Goal: Transaction & Acquisition: Purchase product/service

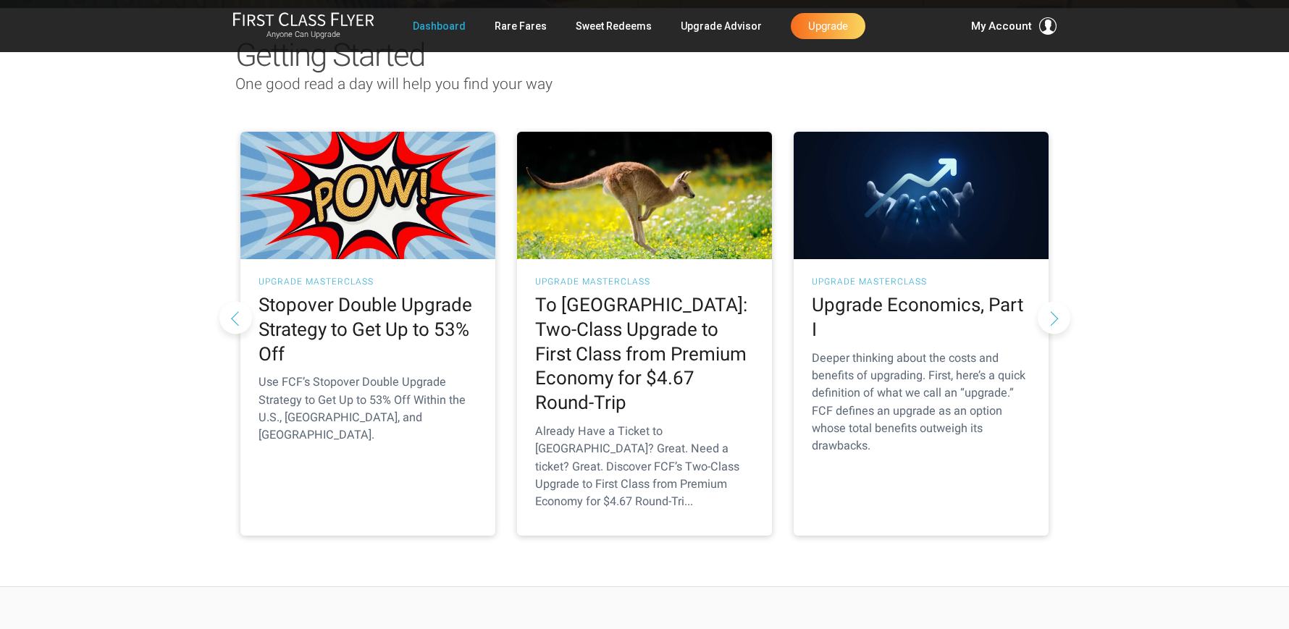
scroll to position [158, 0]
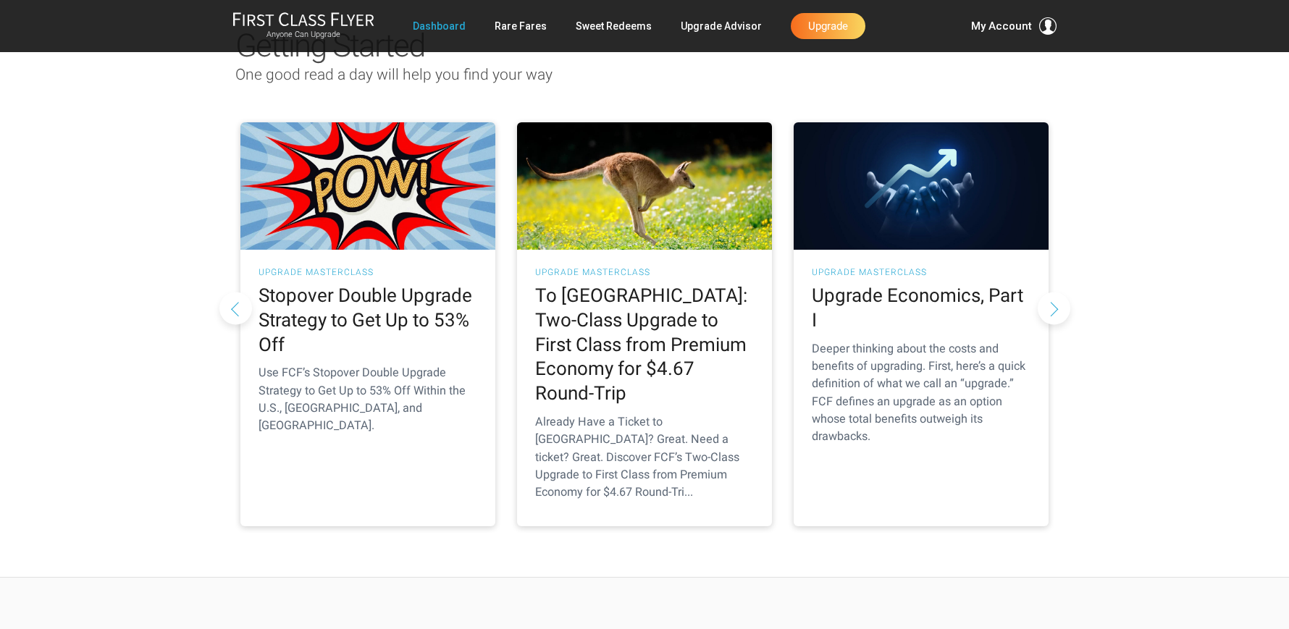
click at [1055, 292] on button "Next slide" at bounding box center [1054, 308] width 33 height 33
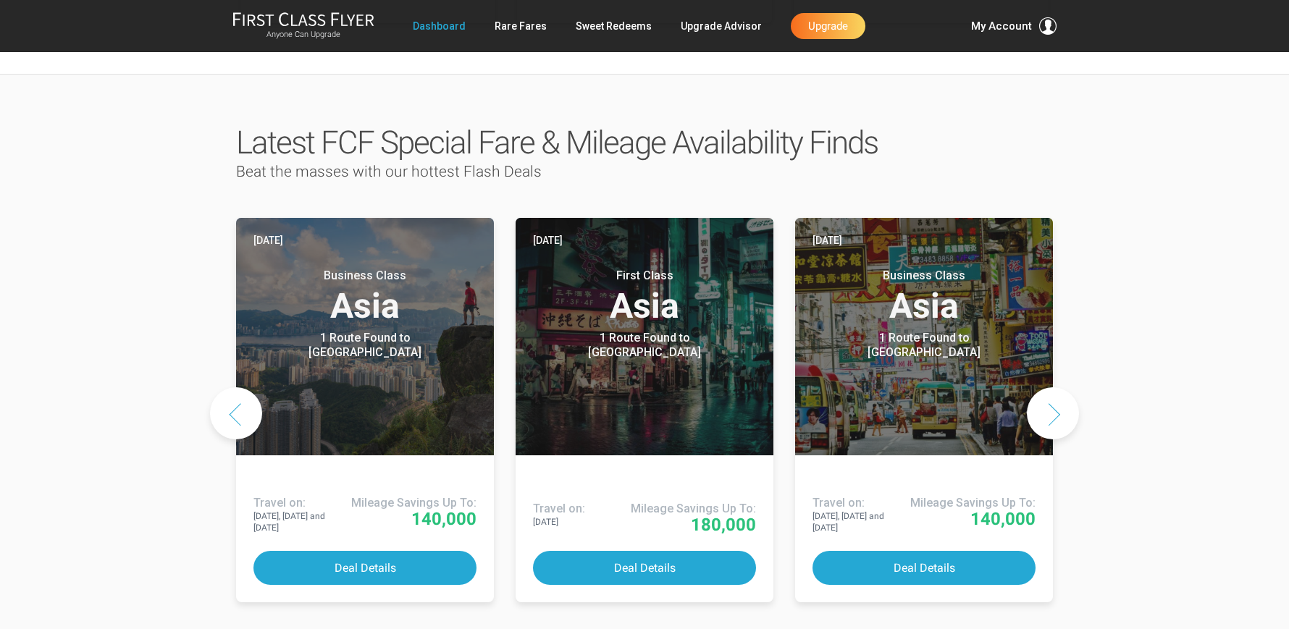
scroll to position [671, 0]
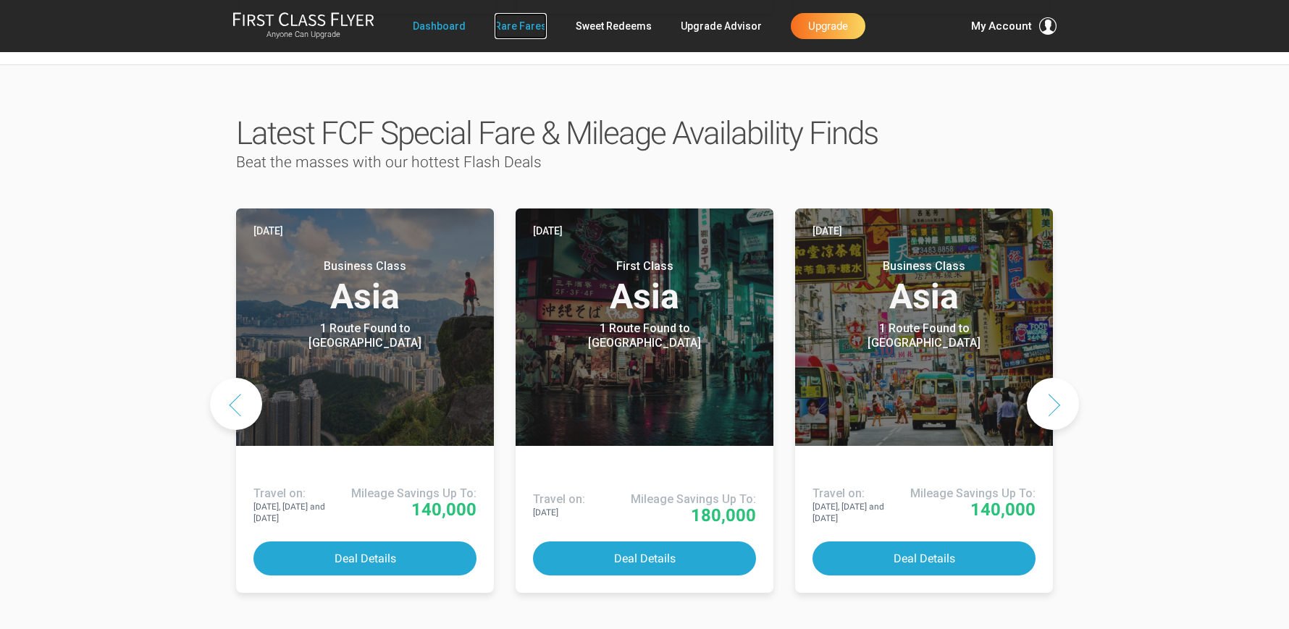
click at [527, 23] on link "Rare Fares" at bounding box center [521, 26] width 52 height 26
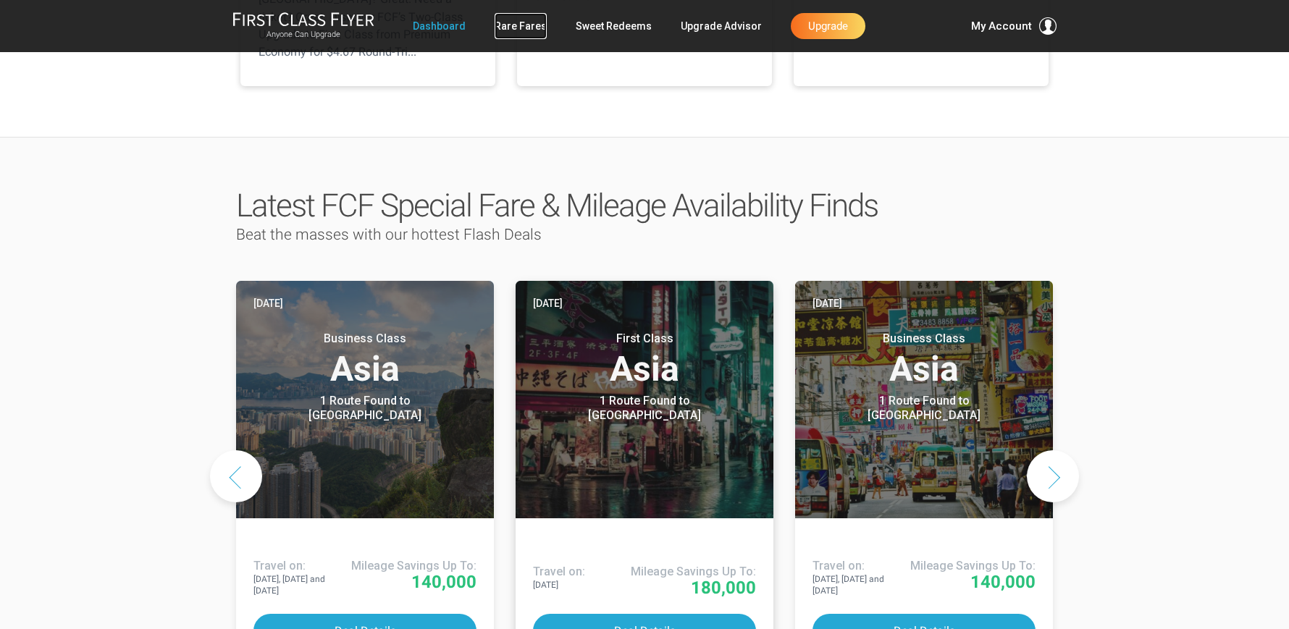
scroll to position [531, 0]
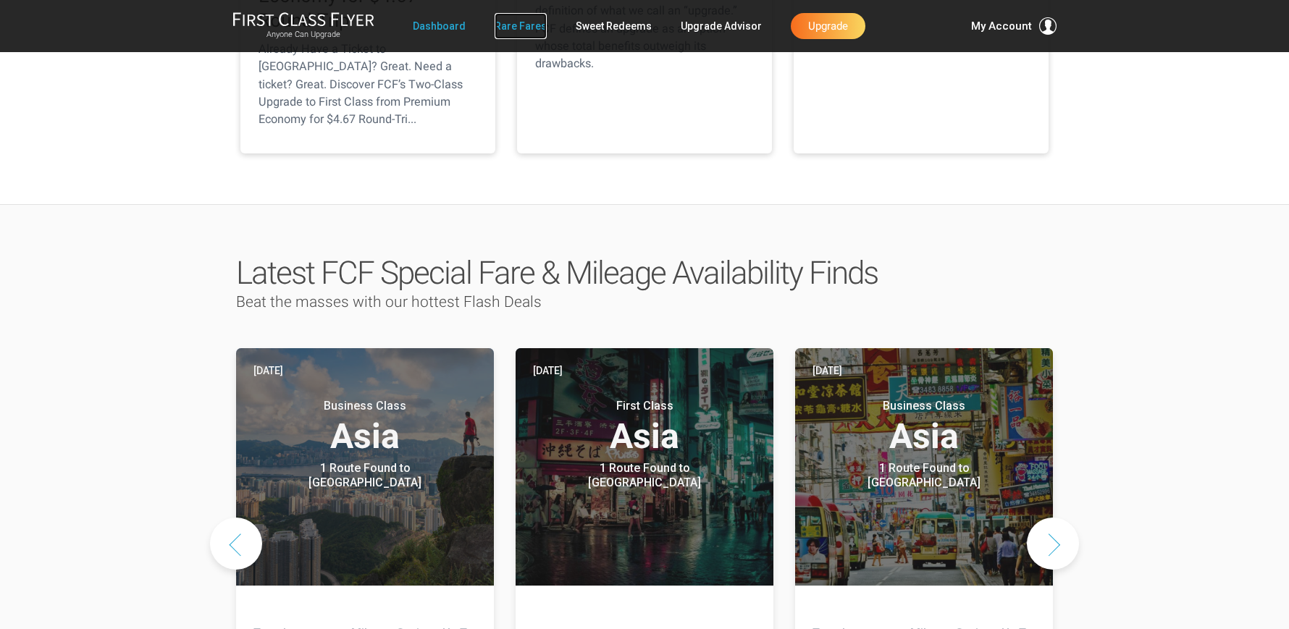
click at [532, 28] on link "Rare Fares" at bounding box center [521, 26] width 52 height 26
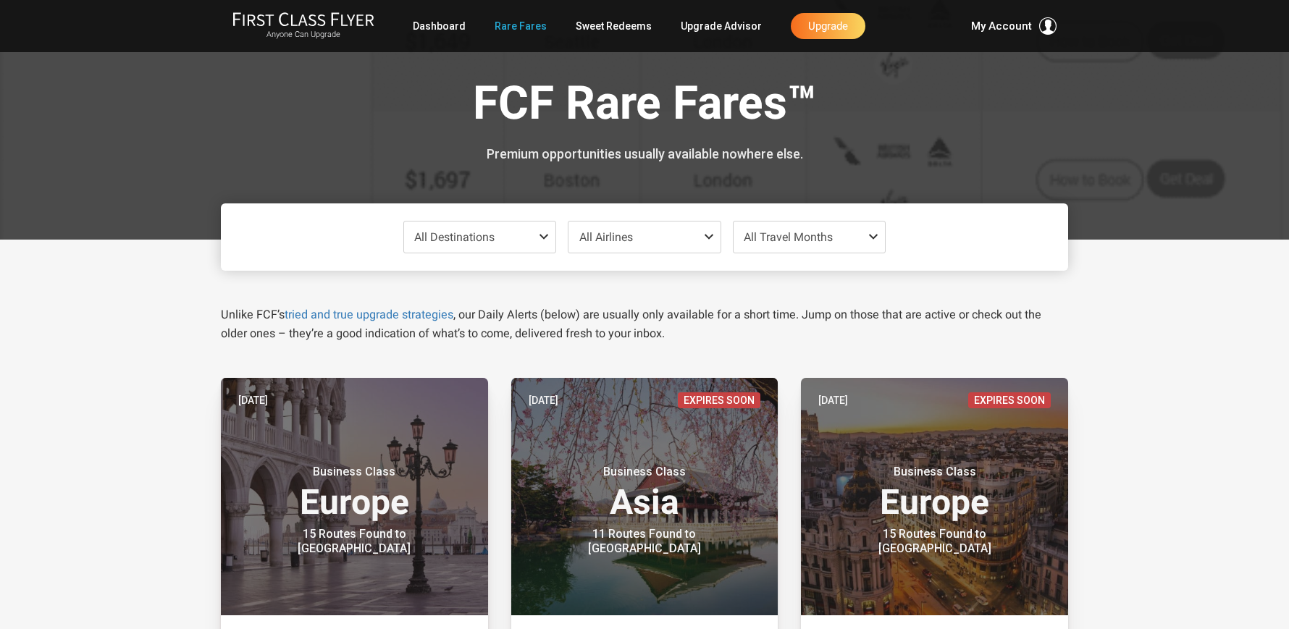
click at [837, 245] on span "All Travel Months" at bounding box center [810, 237] width 152 height 31
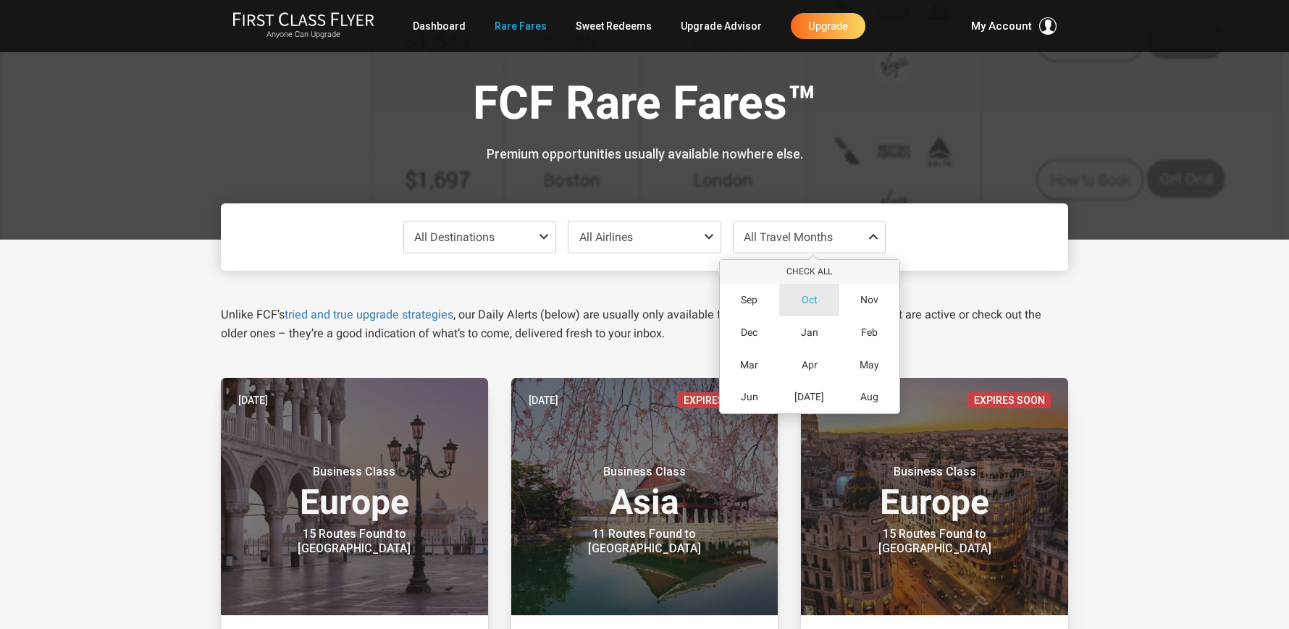
click at [817, 302] on span "Oct" at bounding box center [810, 300] width 16 height 12
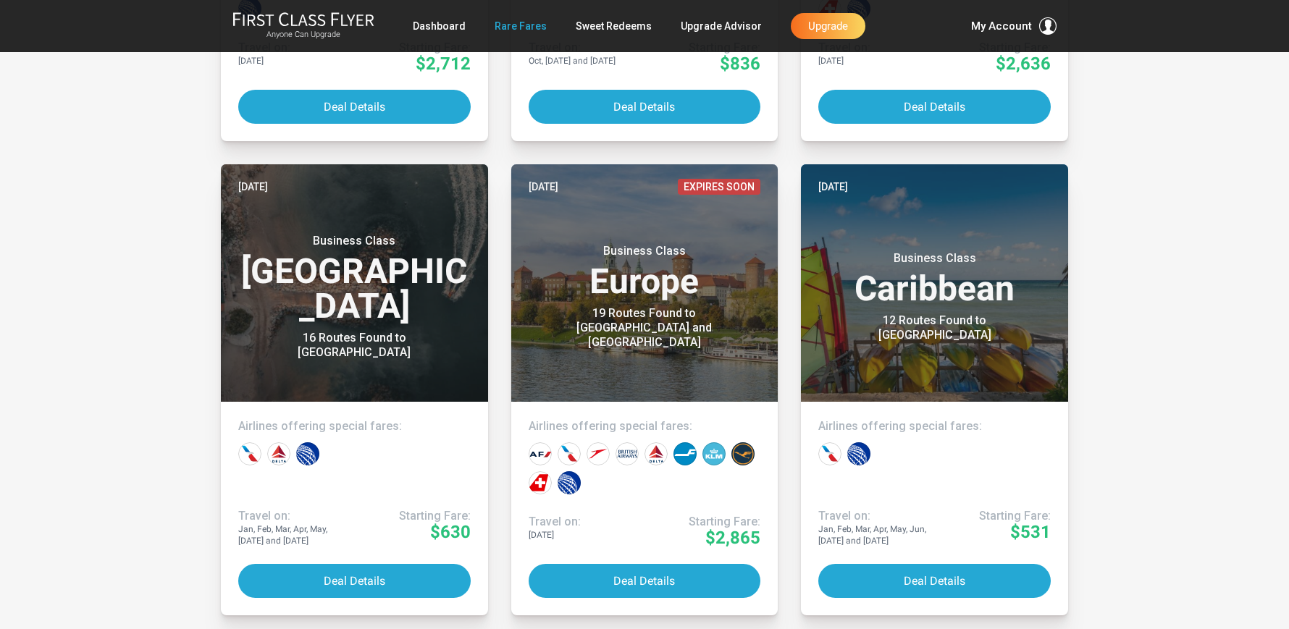
scroll to position [1172, 0]
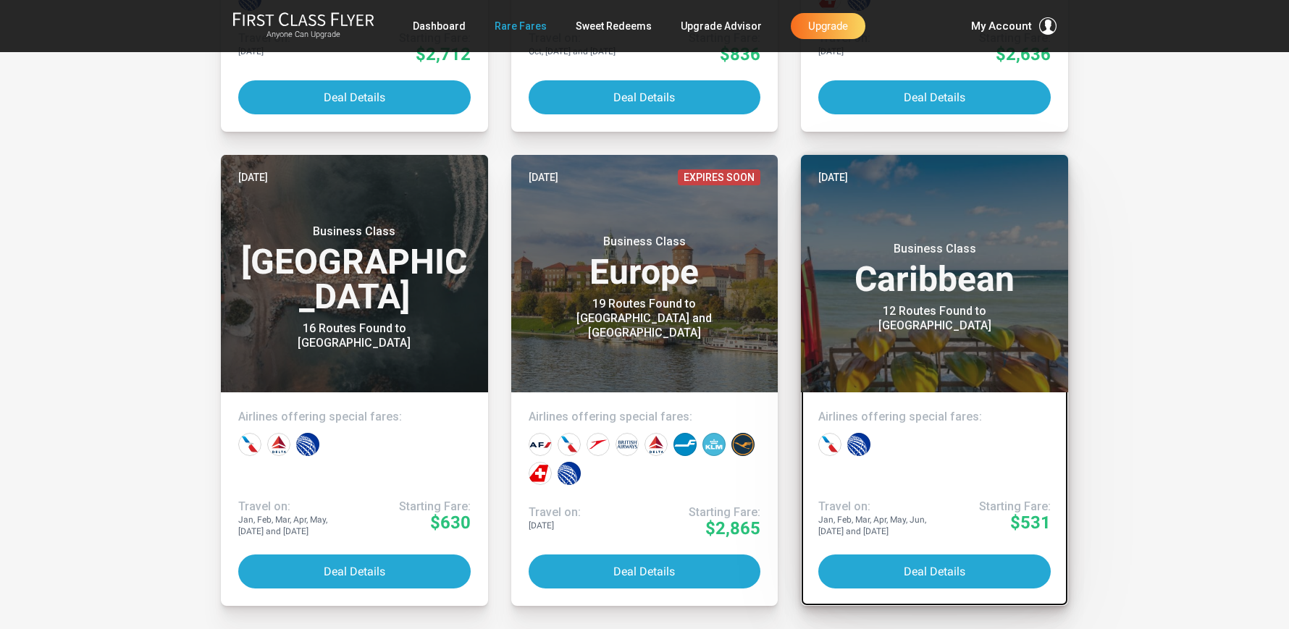
click at [942, 319] on div "12 Routes Found to Nassau" at bounding box center [935, 318] width 181 height 29
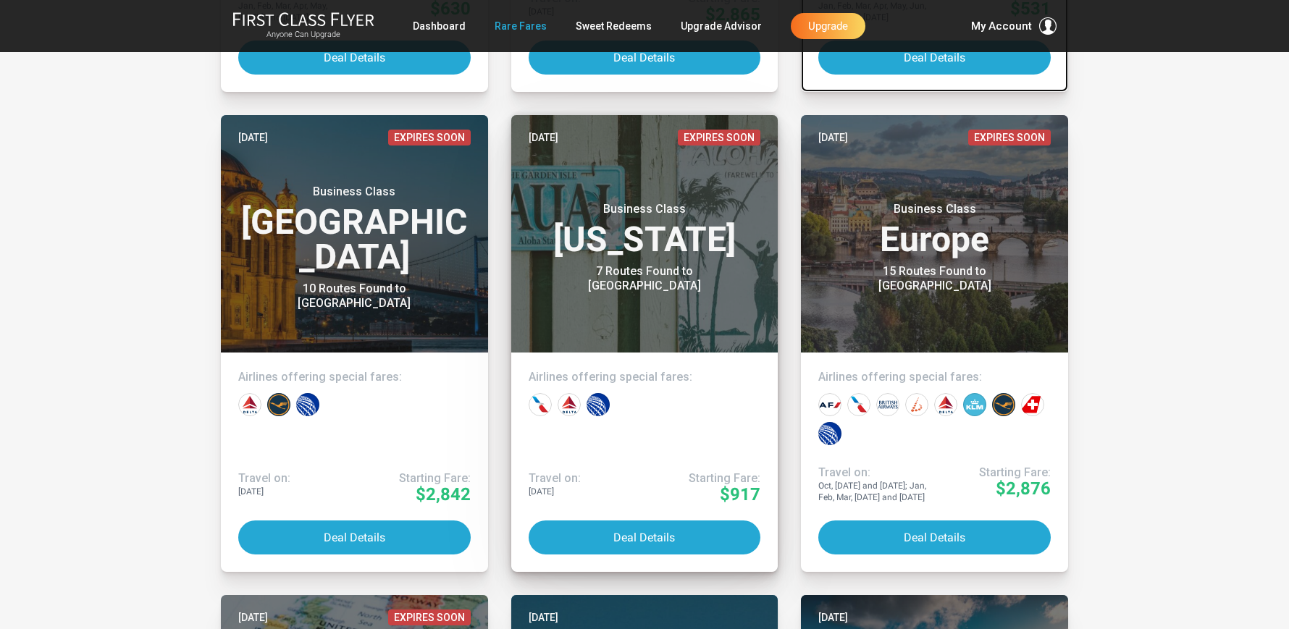
scroll to position [1704, 0]
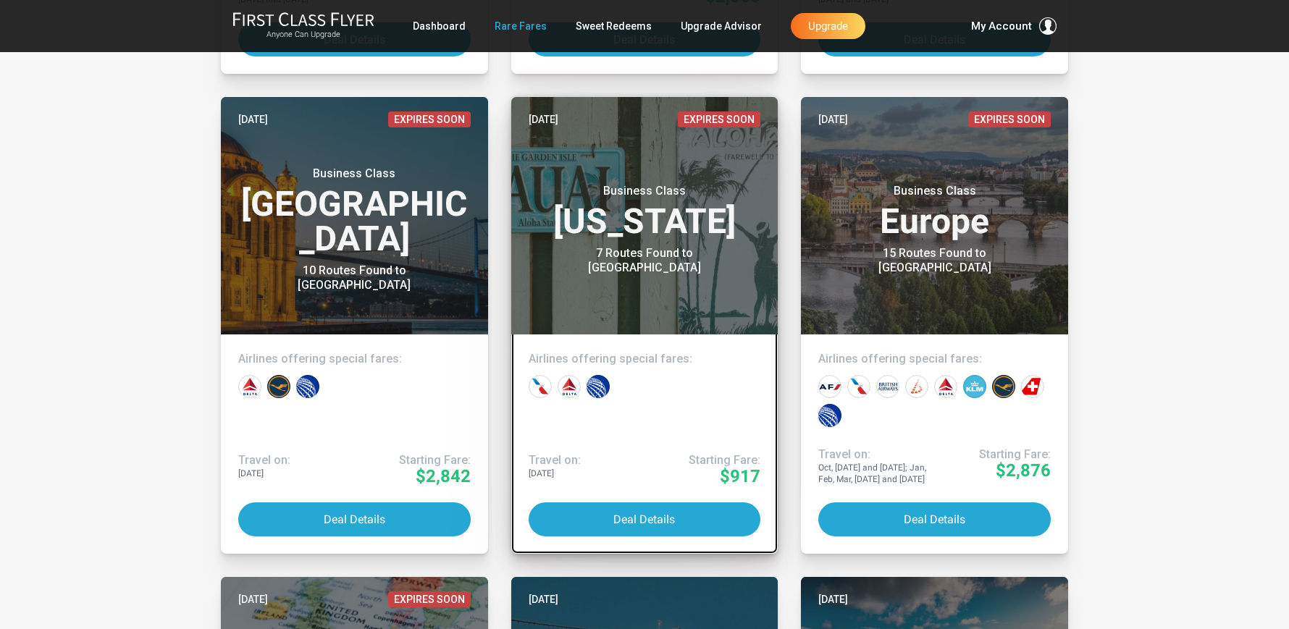
click at [724, 291] on header "Aug 13 Expires Soon Business Class Hawaii 7 Routes Found to Kauai" at bounding box center [644, 216] width 267 height 238
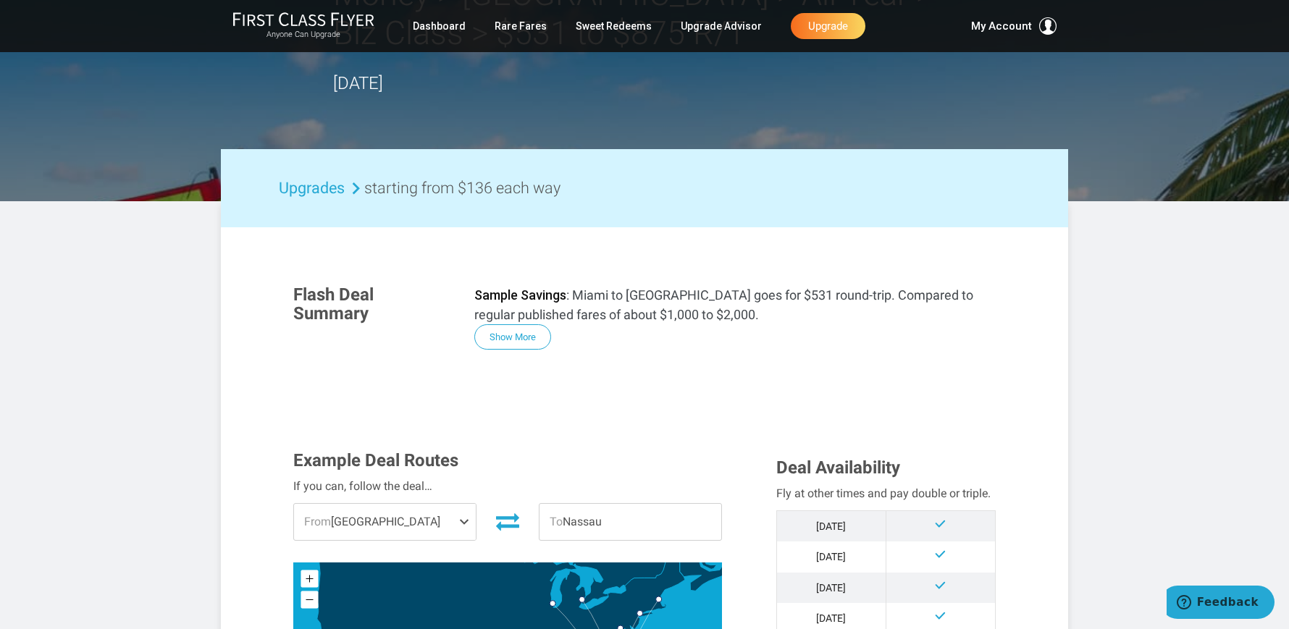
scroll to position [411, 0]
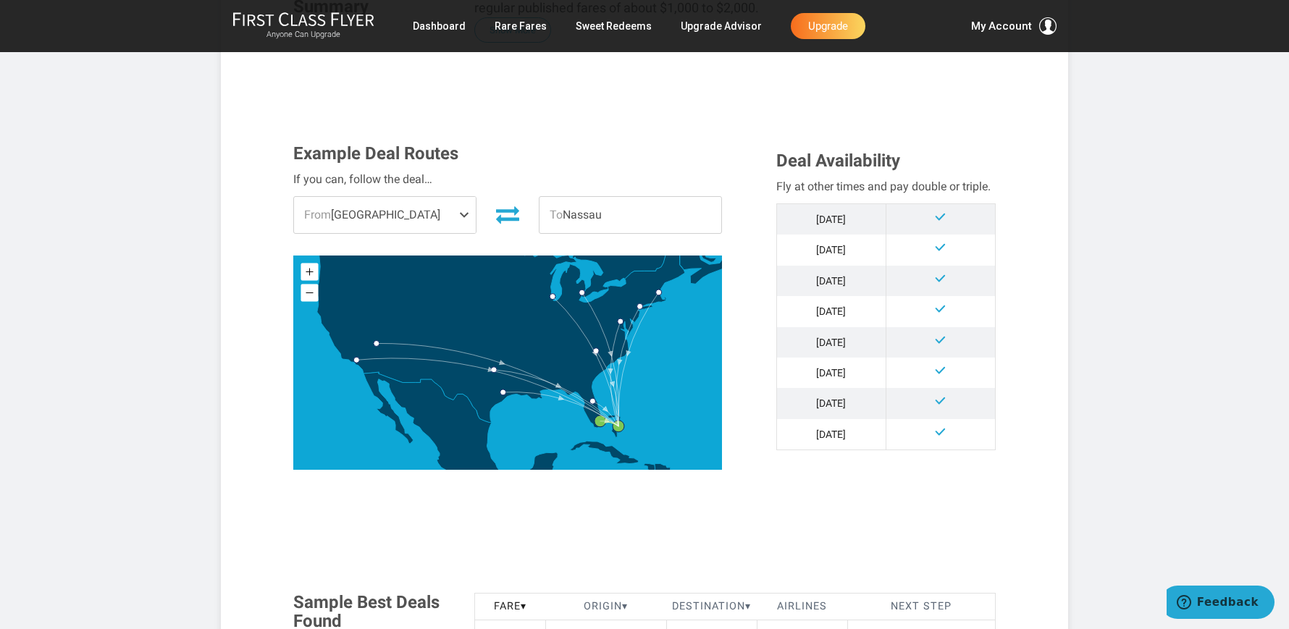
click at [464, 212] on span at bounding box center [467, 215] width 17 height 36
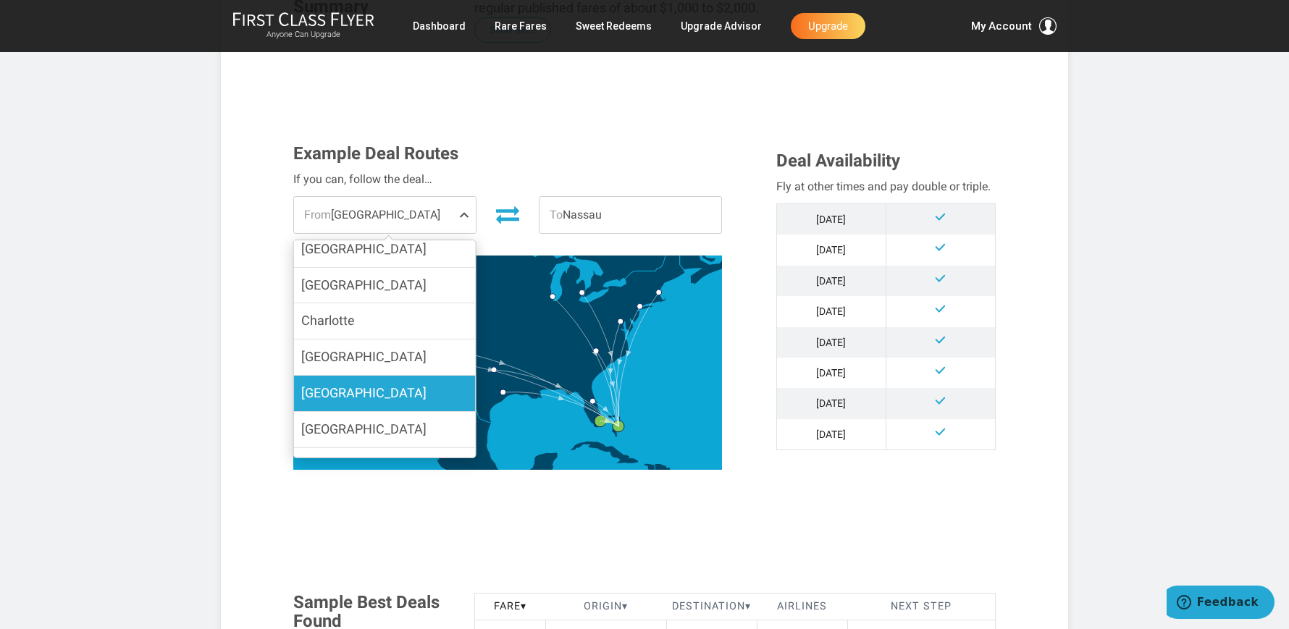
scroll to position [215, 0]
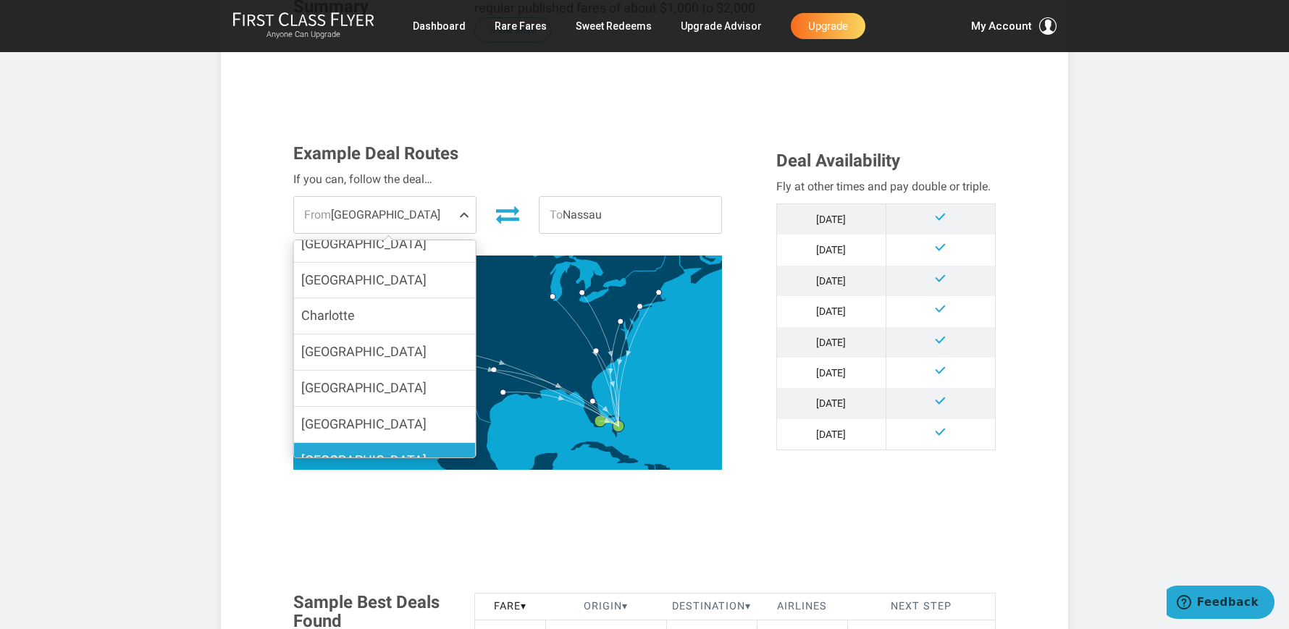
click at [359, 443] on label "[GEOGRAPHIC_DATA]" at bounding box center [385, 460] width 182 height 35
click at [0, 0] on input "[GEOGRAPHIC_DATA]" at bounding box center [0, 0] width 0 height 0
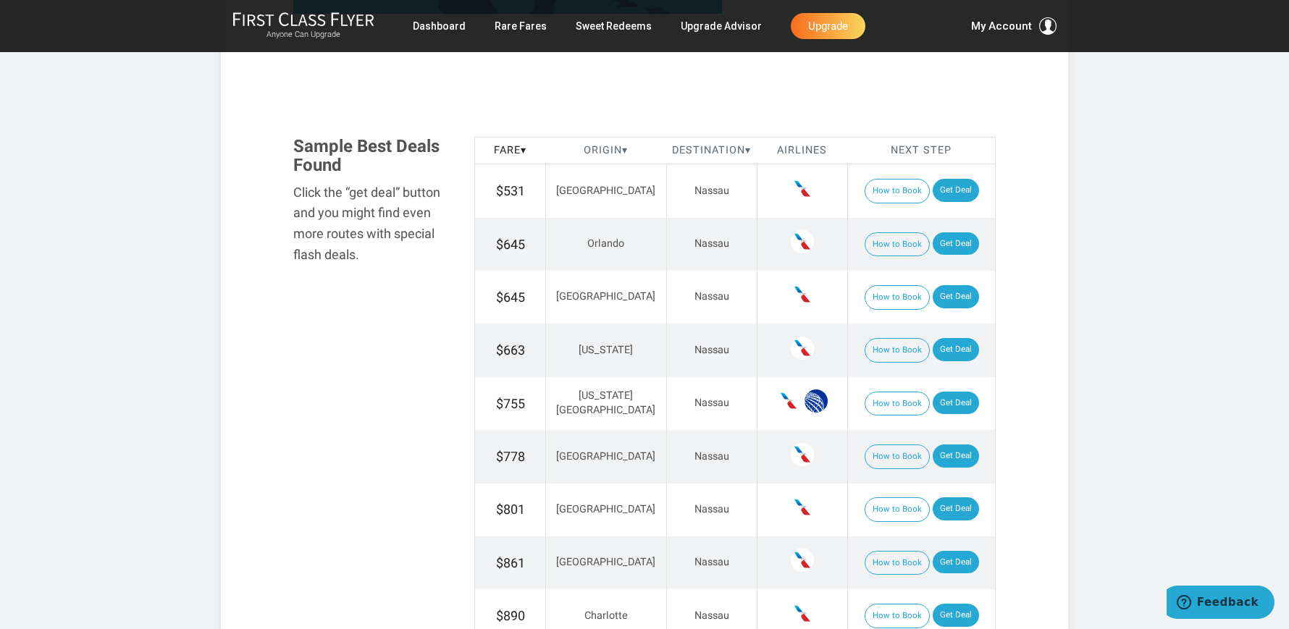
scroll to position [1009, 0]
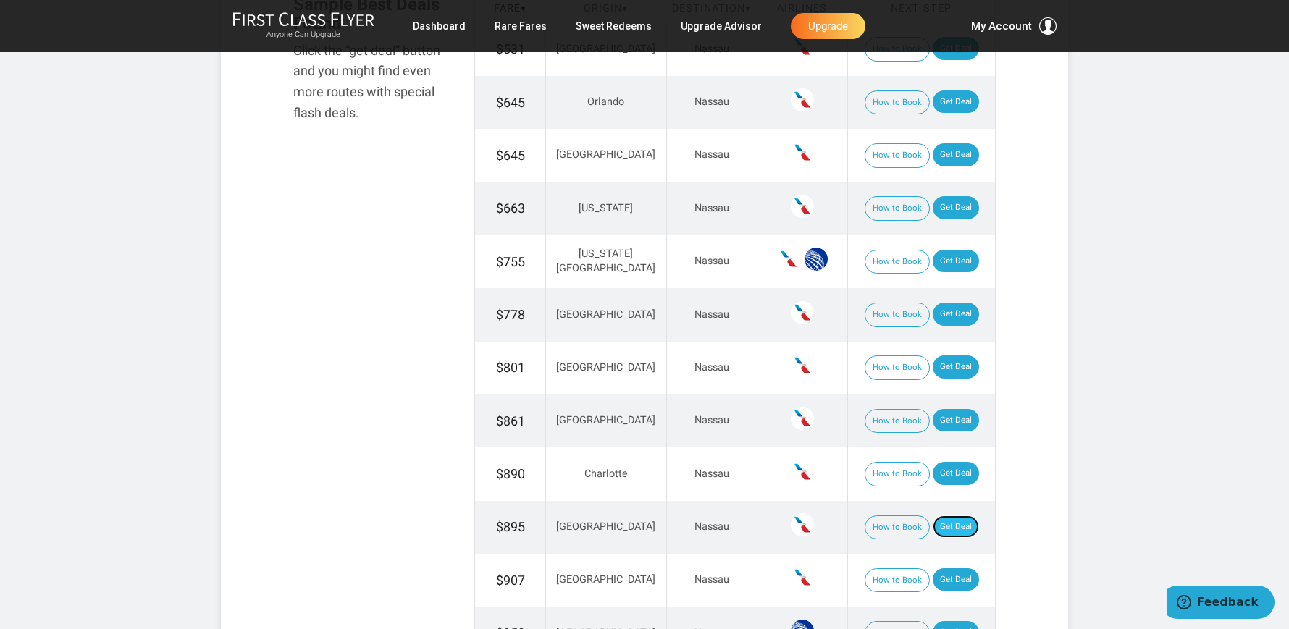
click at [946, 526] on link "Get Deal" at bounding box center [956, 527] width 46 height 23
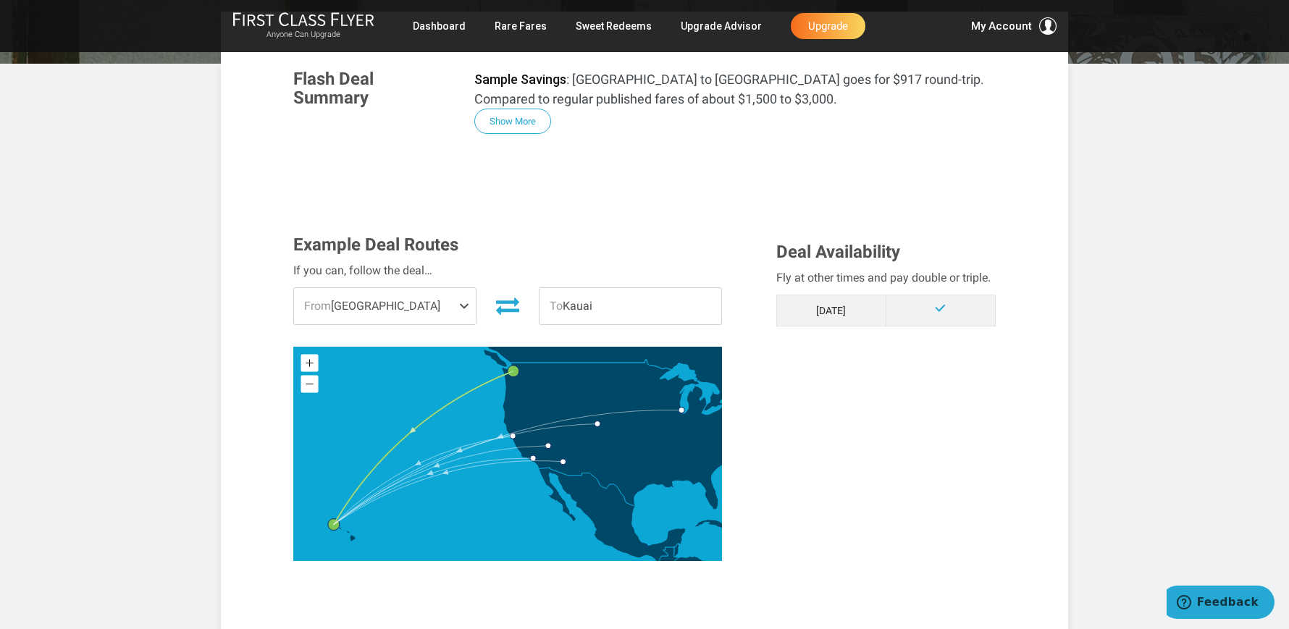
scroll to position [260, 0]
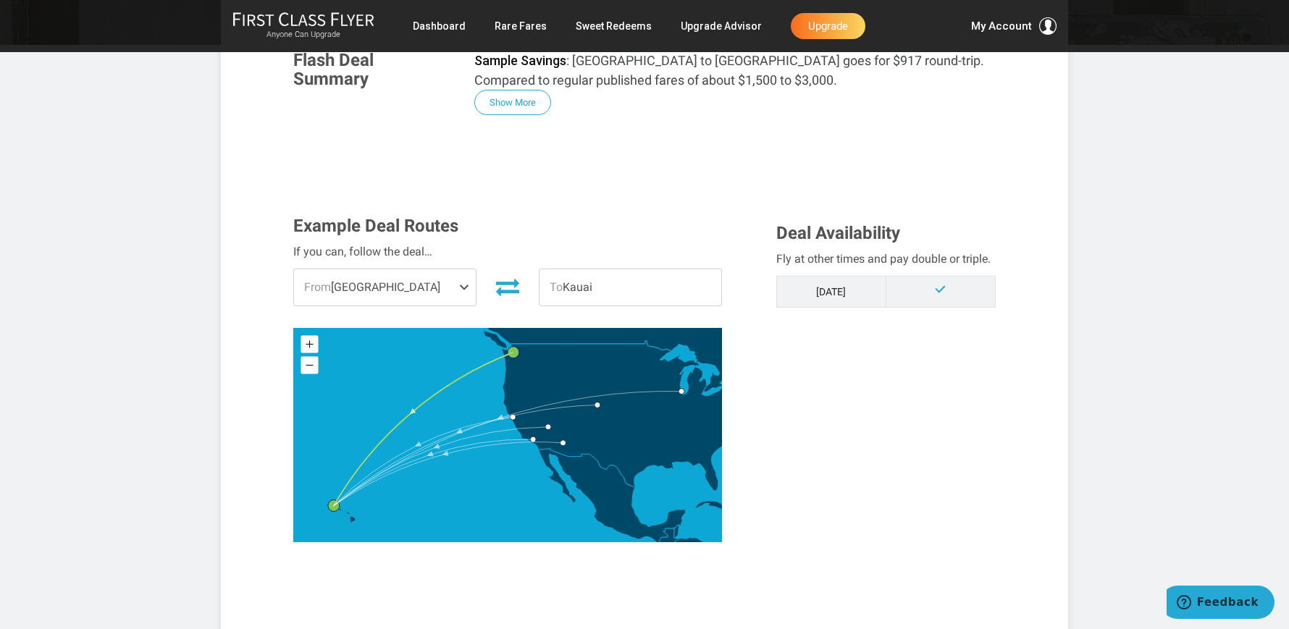
click at [466, 288] on span at bounding box center [467, 287] width 17 height 36
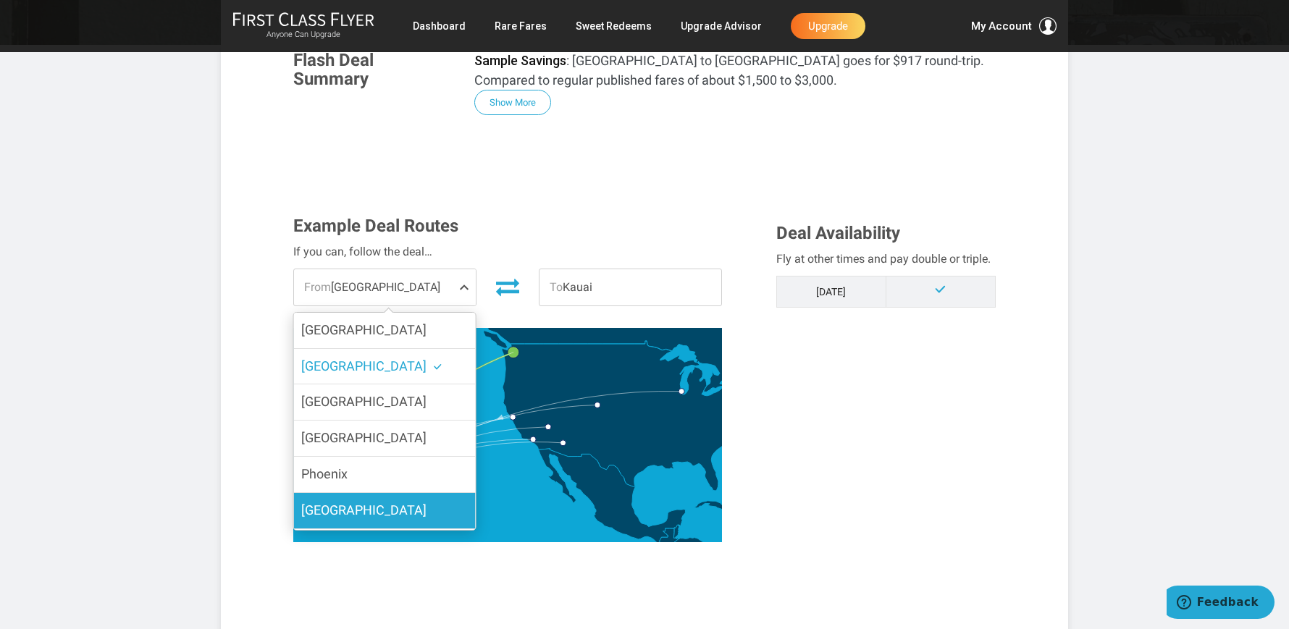
click at [393, 508] on label "Denver" at bounding box center [385, 510] width 182 height 35
click at [0, 0] on input "Denver" at bounding box center [0, 0] width 0 height 0
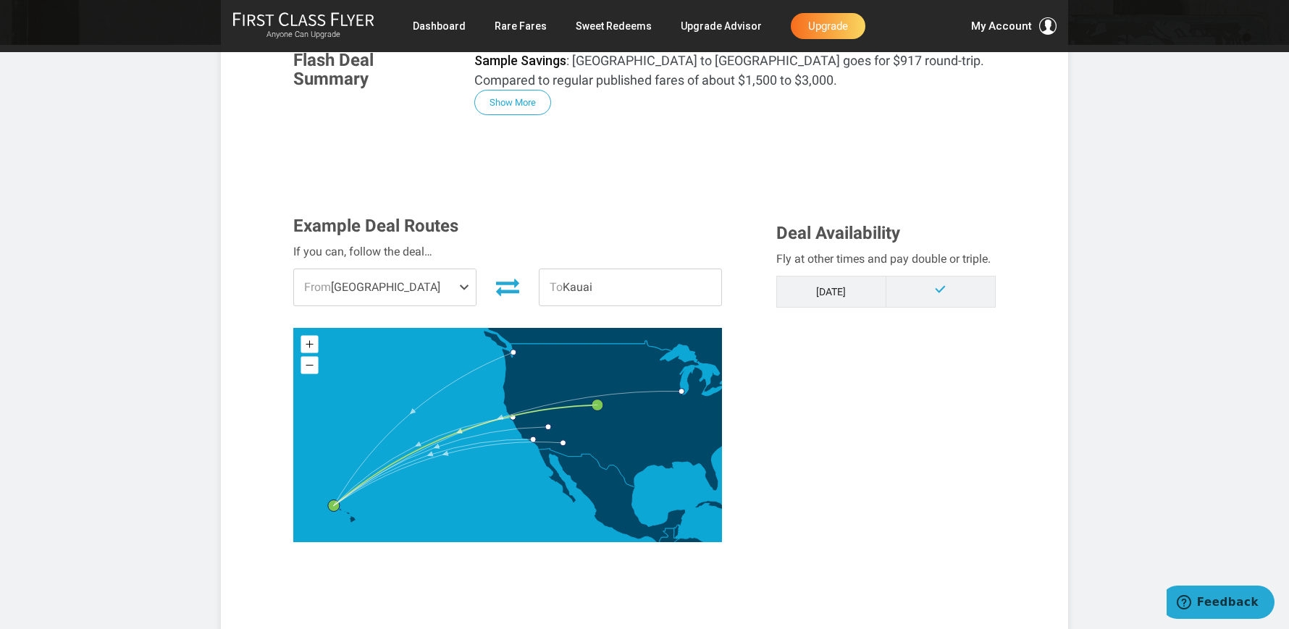
click at [459, 285] on span at bounding box center [467, 287] width 17 height 36
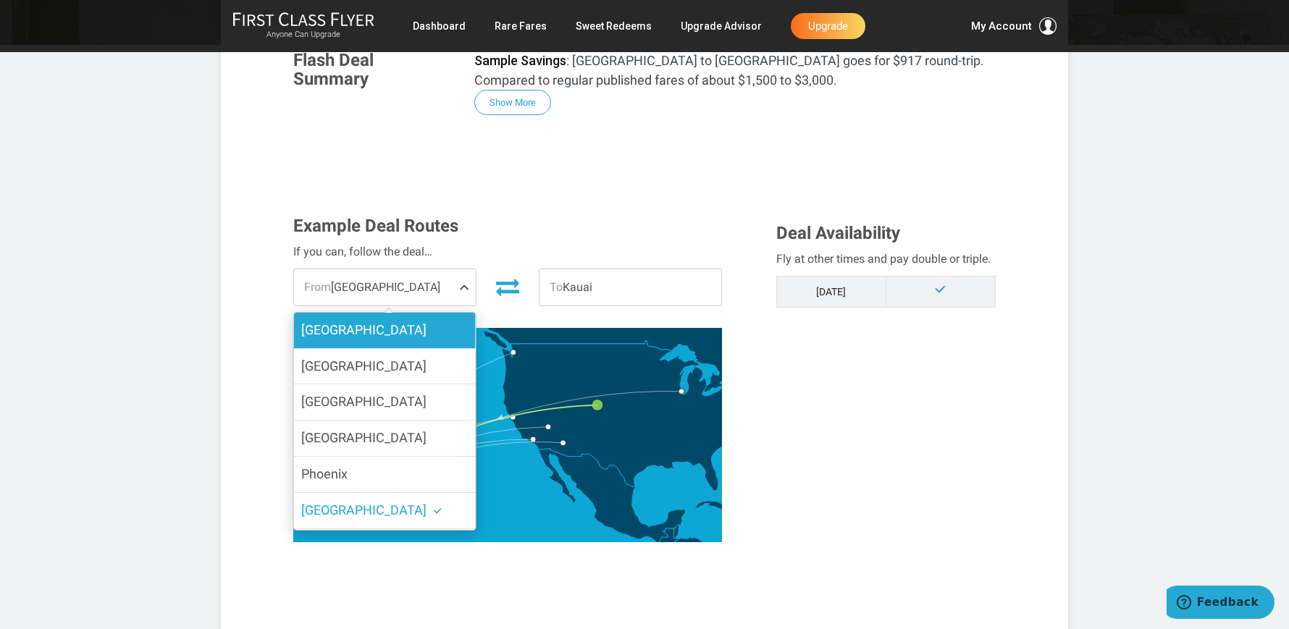
click at [417, 327] on label "[GEOGRAPHIC_DATA]" at bounding box center [385, 330] width 182 height 35
click at [0, 0] on input "[GEOGRAPHIC_DATA]" at bounding box center [0, 0] width 0 height 0
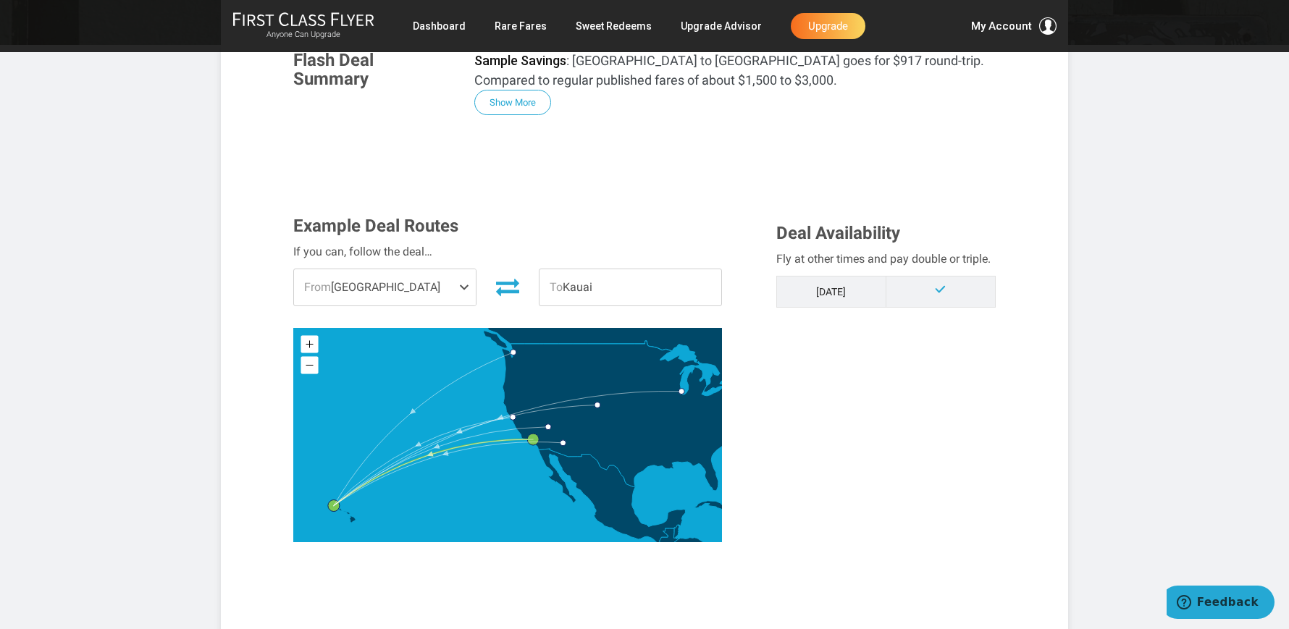
click at [460, 279] on span at bounding box center [467, 287] width 17 height 36
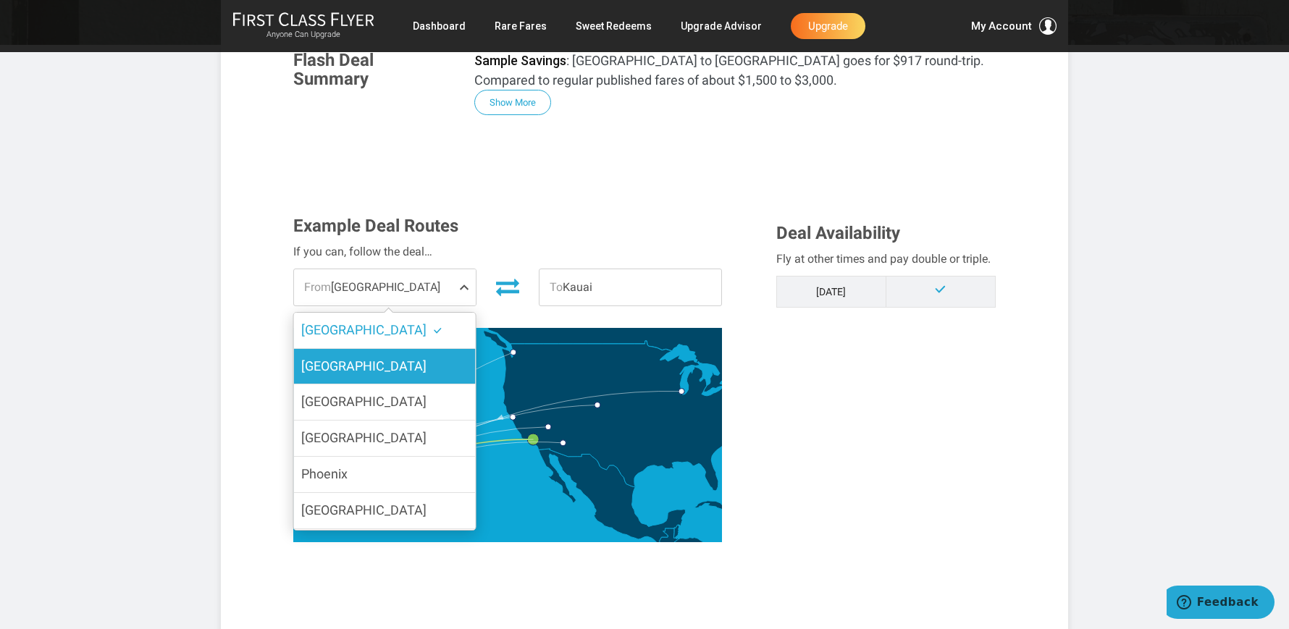
click at [420, 359] on label "Seattle" at bounding box center [385, 366] width 182 height 35
click at [0, 0] on input "Seattle" at bounding box center [0, 0] width 0 height 0
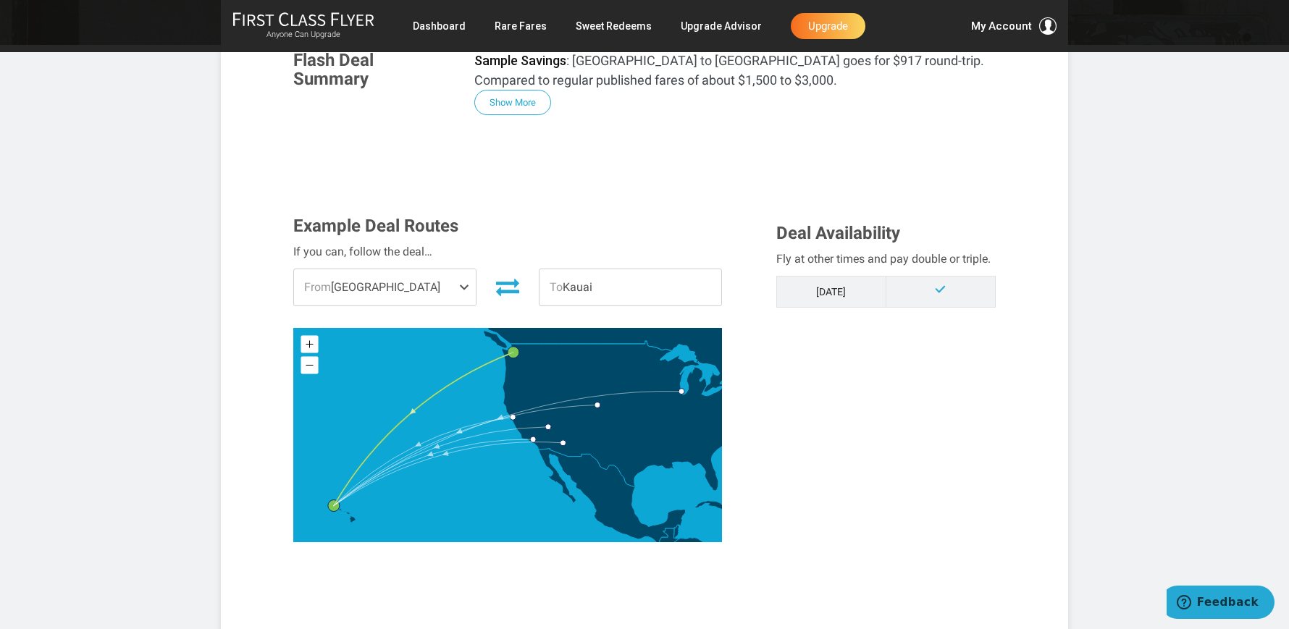
click at [465, 290] on span at bounding box center [467, 287] width 17 height 36
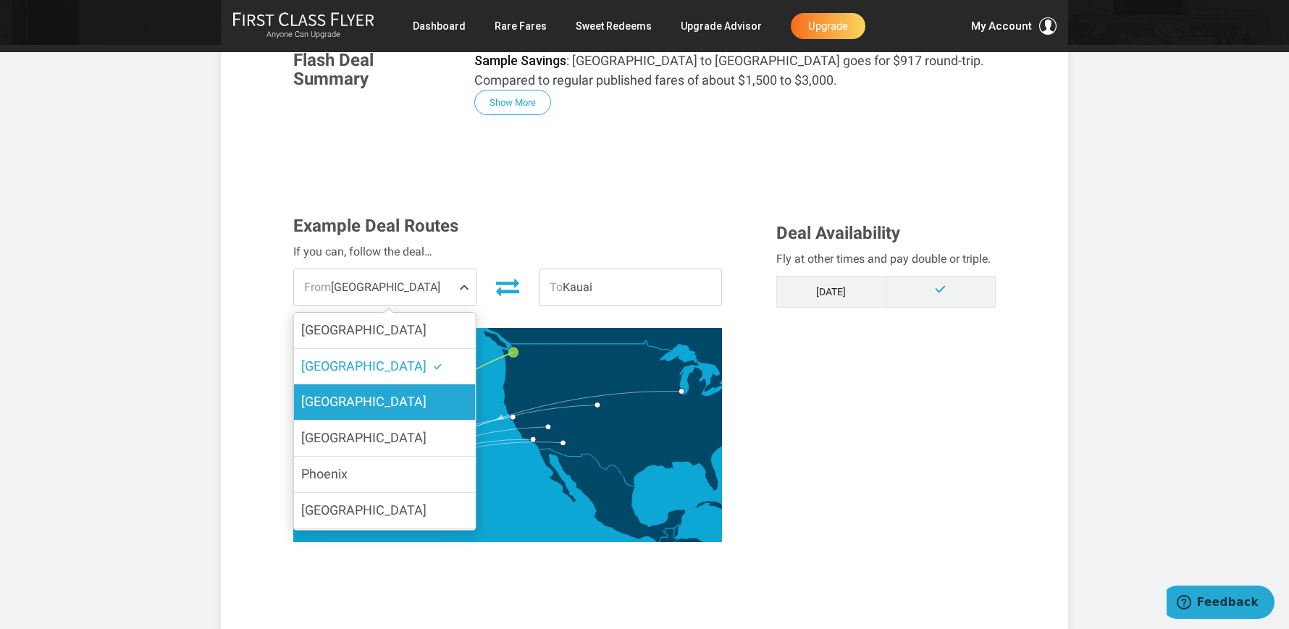
click at [406, 406] on label "San Francisco" at bounding box center [385, 402] width 182 height 35
click at [0, 0] on input "San Francisco" at bounding box center [0, 0] width 0 height 0
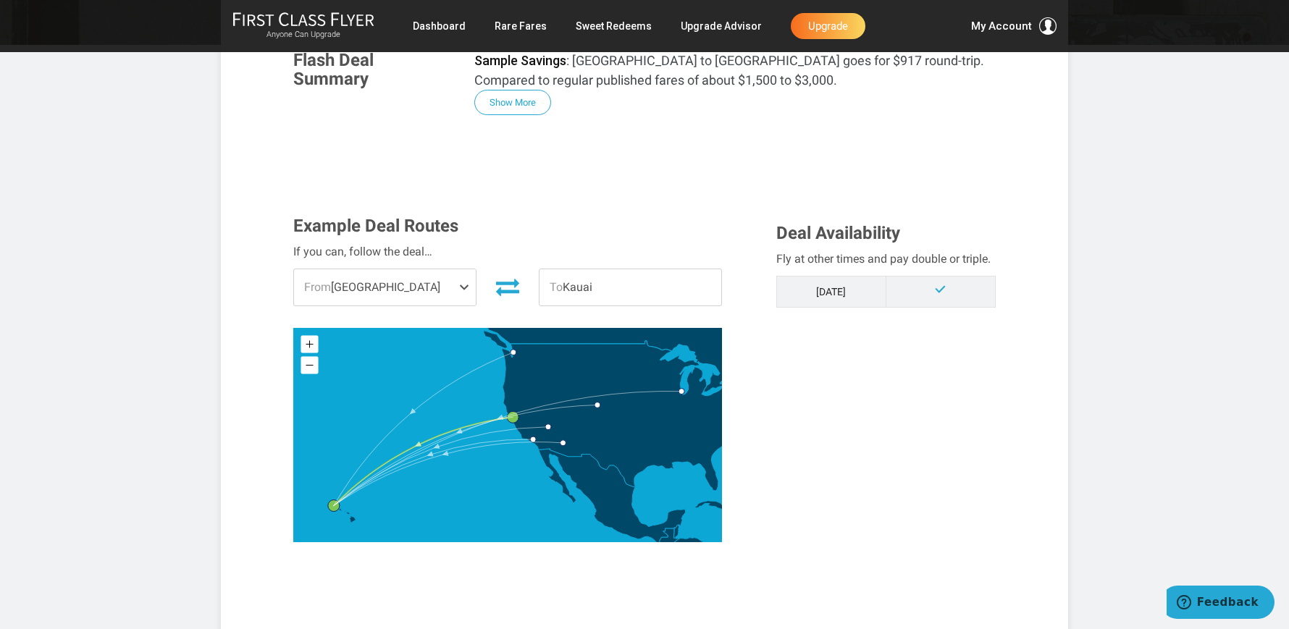
click at [464, 285] on span at bounding box center [467, 287] width 17 height 36
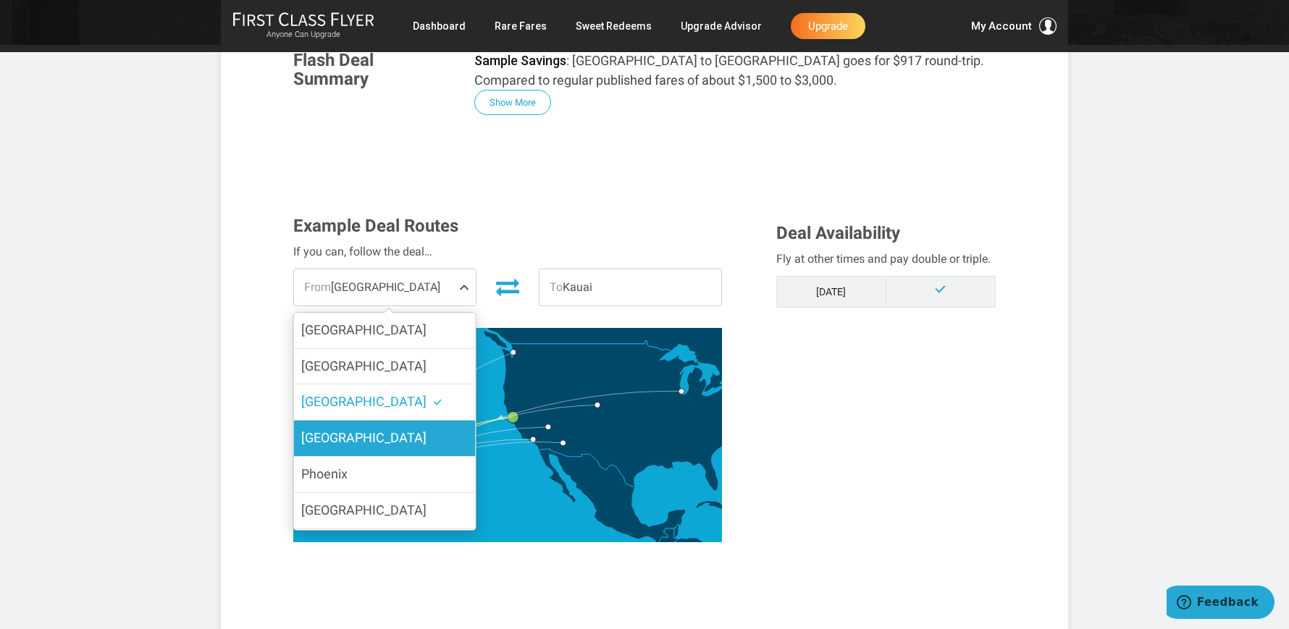
click at [396, 429] on label "[GEOGRAPHIC_DATA]" at bounding box center [385, 438] width 182 height 35
click at [0, 0] on input "[GEOGRAPHIC_DATA]" at bounding box center [0, 0] width 0 height 0
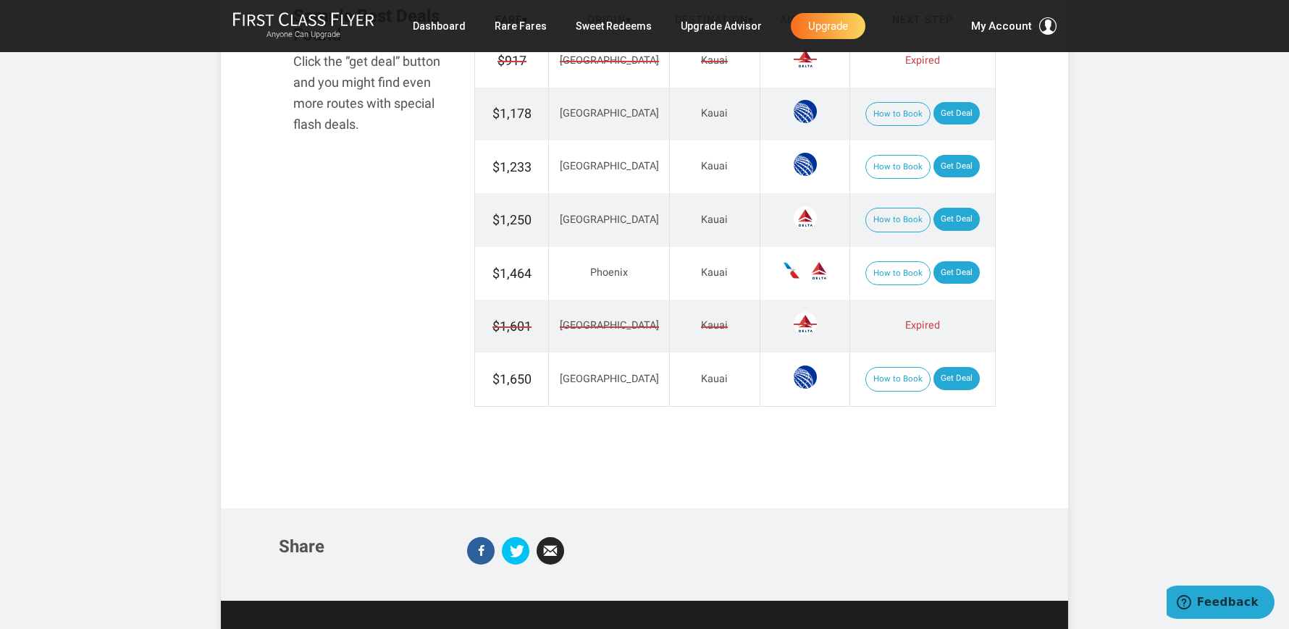
scroll to position [0, 0]
